Goal: Task Accomplishment & Management: Complete application form

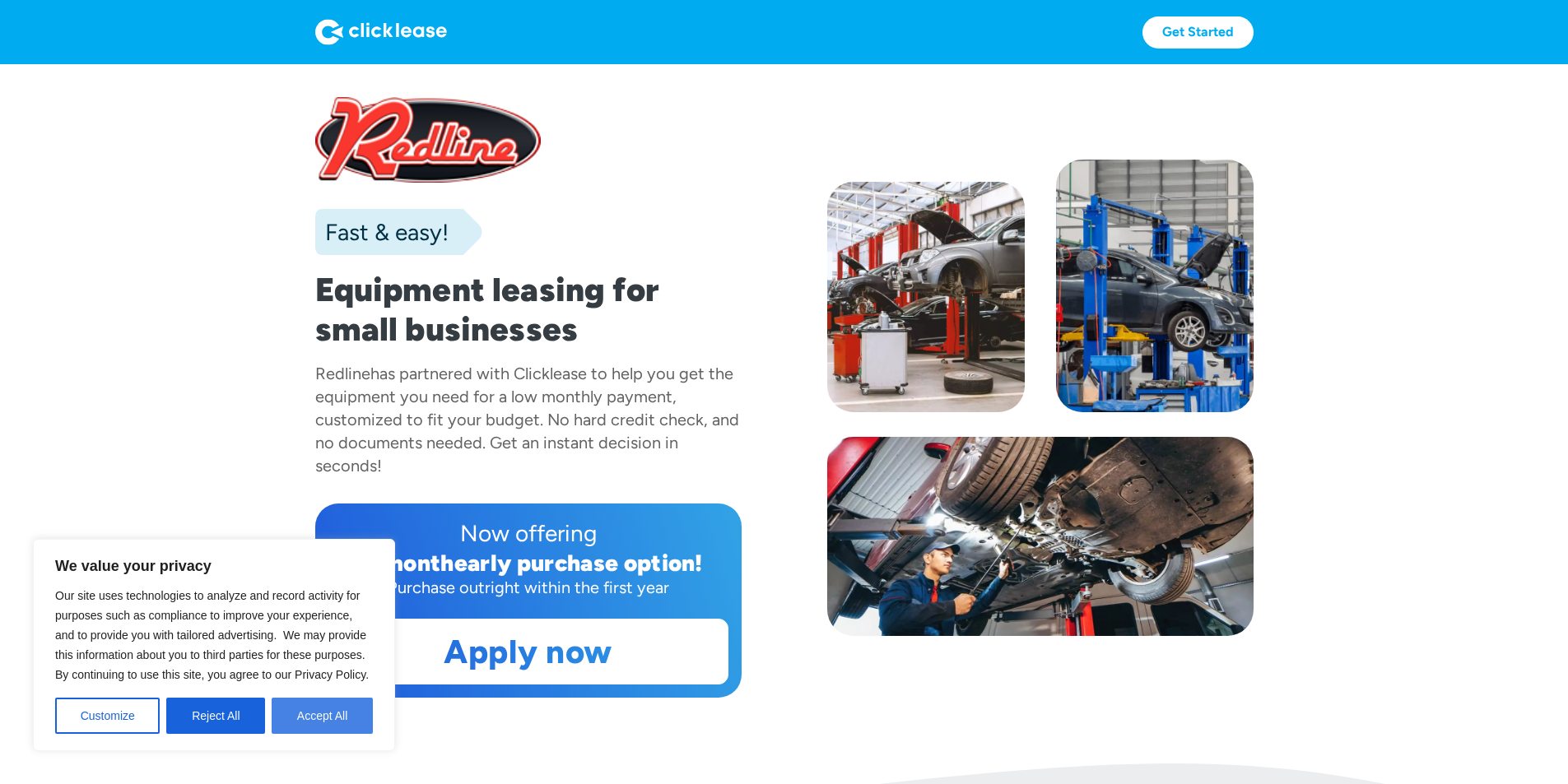
click at [281, 700] on button "Accept All" at bounding box center [322, 716] width 101 height 36
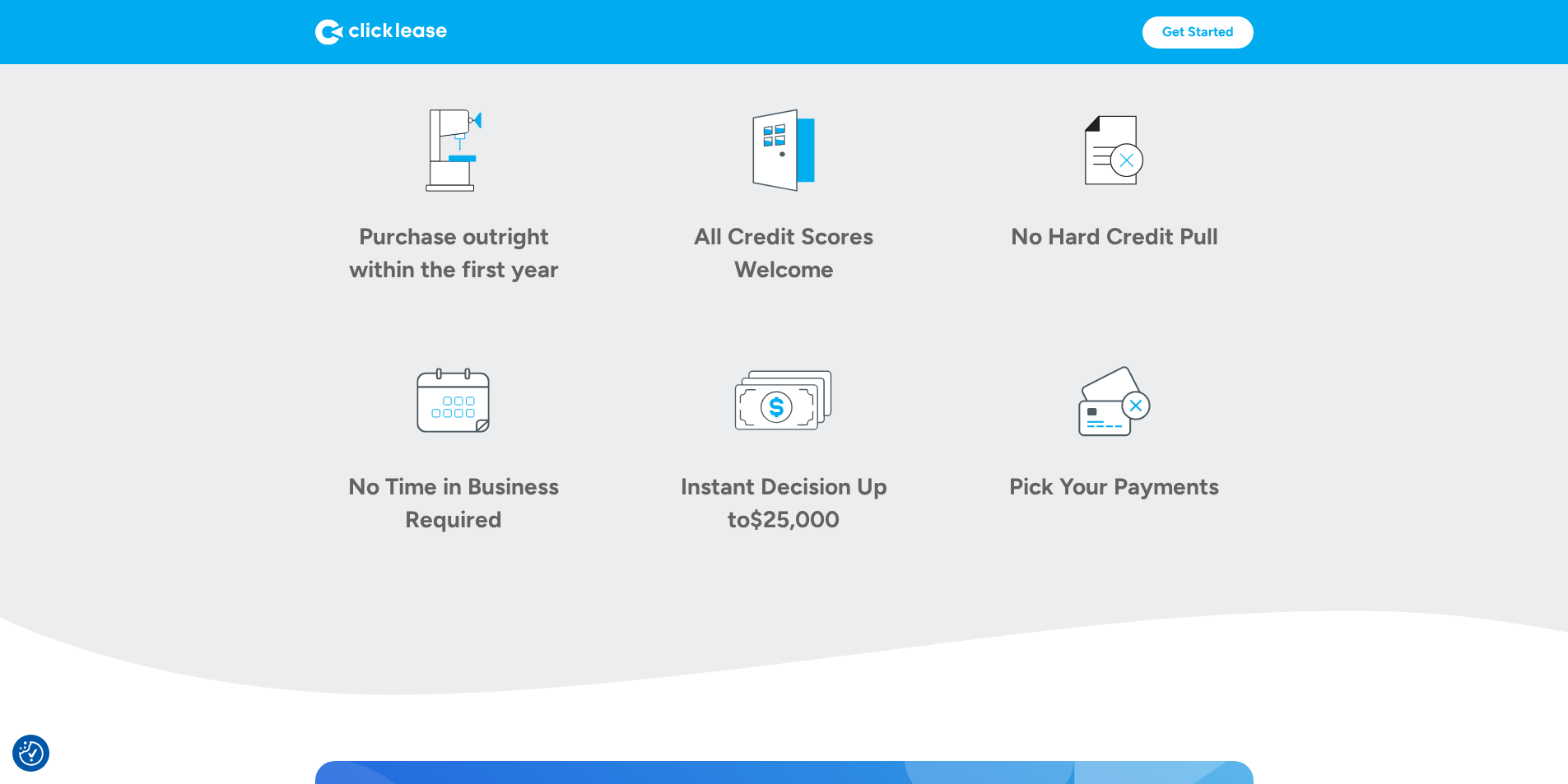
scroll to position [926, 0]
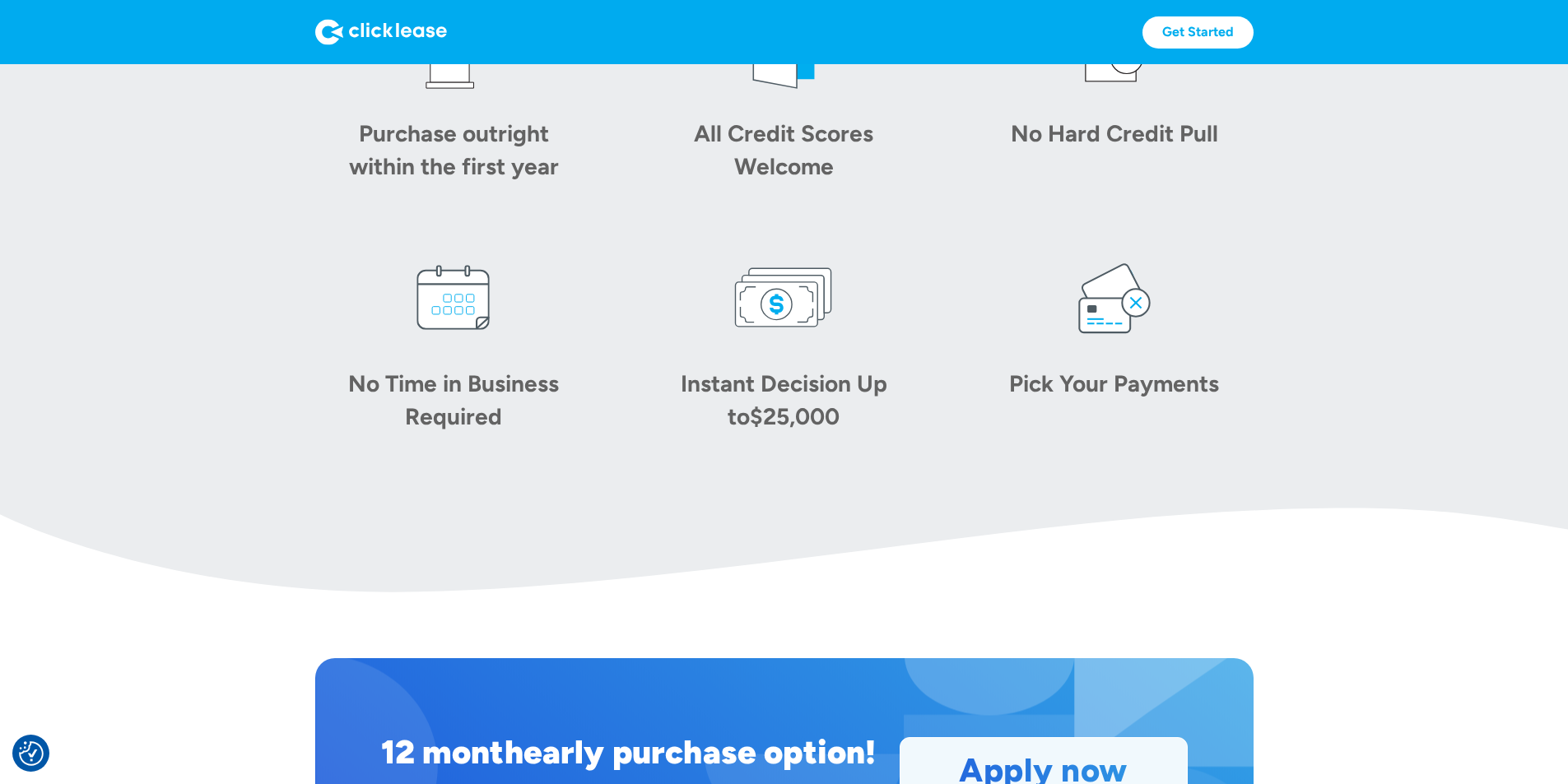
click at [1073, 738] on link "Apply now" at bounding box center [1044, 770] width 287 height 64
